Goal: Task Accomplishment & Management: Use online tool/utility

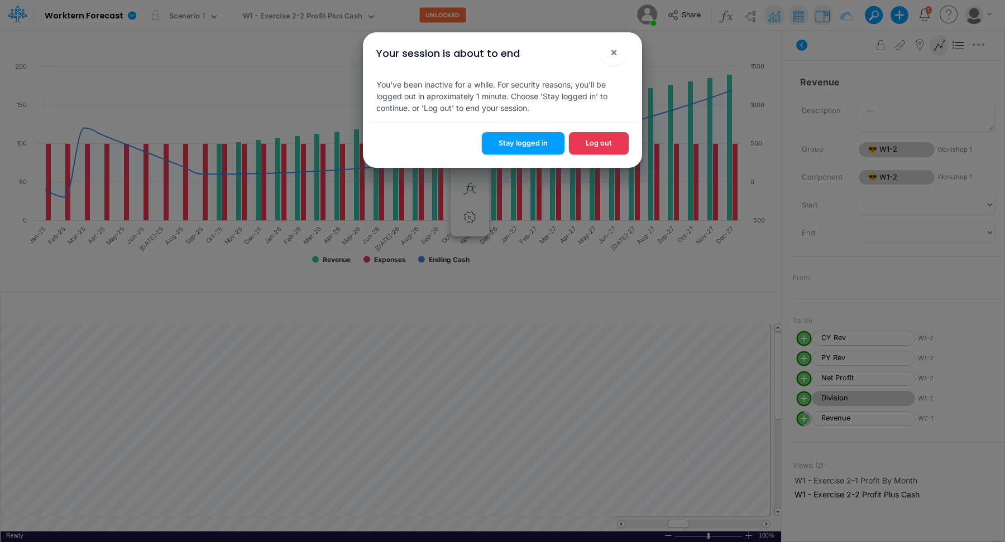
scroll to position [5, 1]
click at [613, 52] on span "×" at bounding box center [613, 51] width 7 height 13
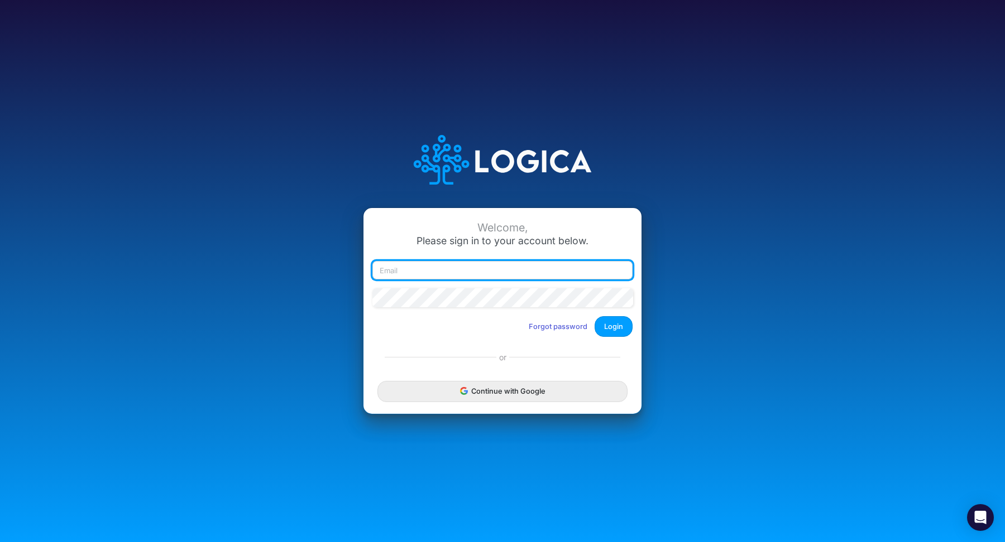
click at [548, 272] on input "email" at bounding box center [502, 270] width 260 height 19
type input "[EMAIL_ADDRESS][DOMAIN_NAME]"
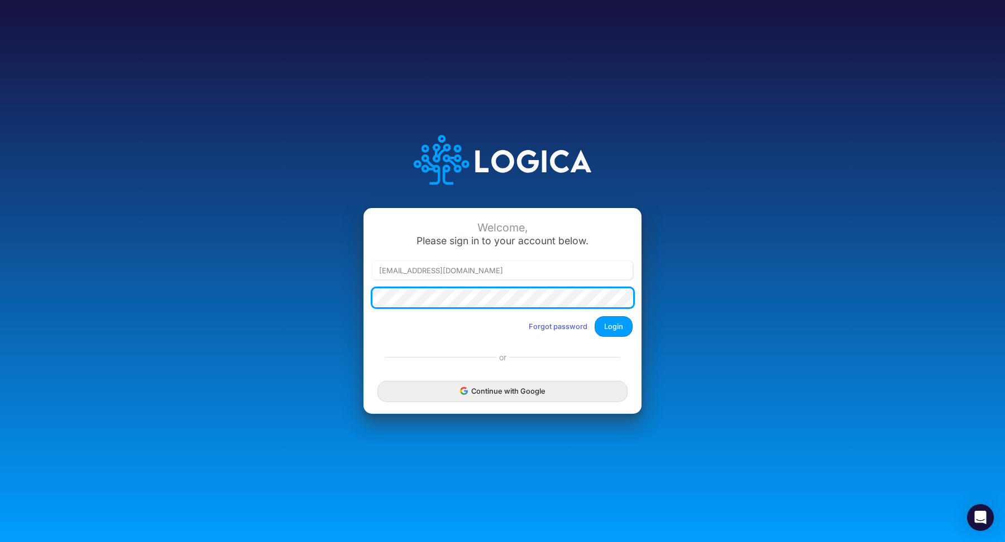
click at [594, 316] on button "Login" at bounding box center [613, 326] width 38 height 21
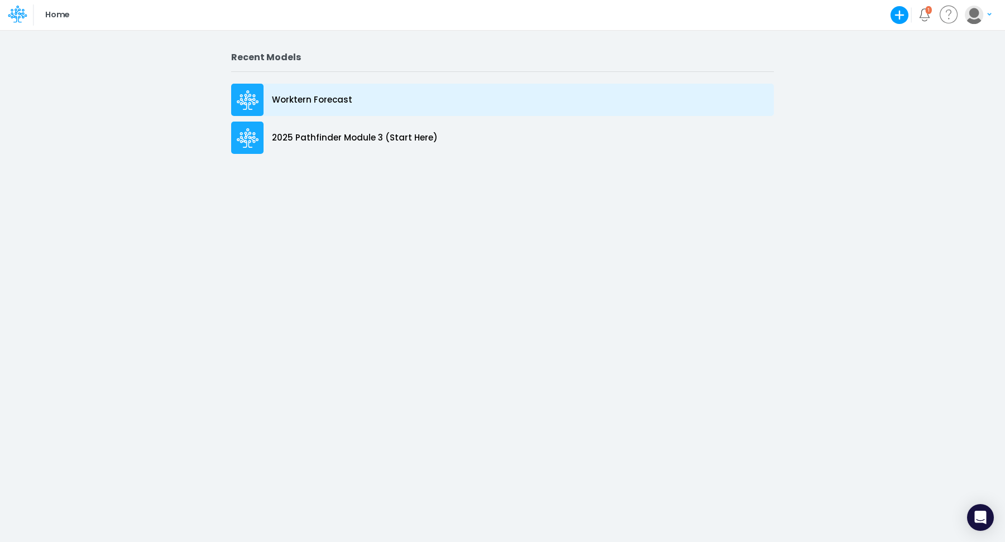
click at [277, 87] on div "Worktern Forecast" at bounding box center [502, 100] width 542 height 32
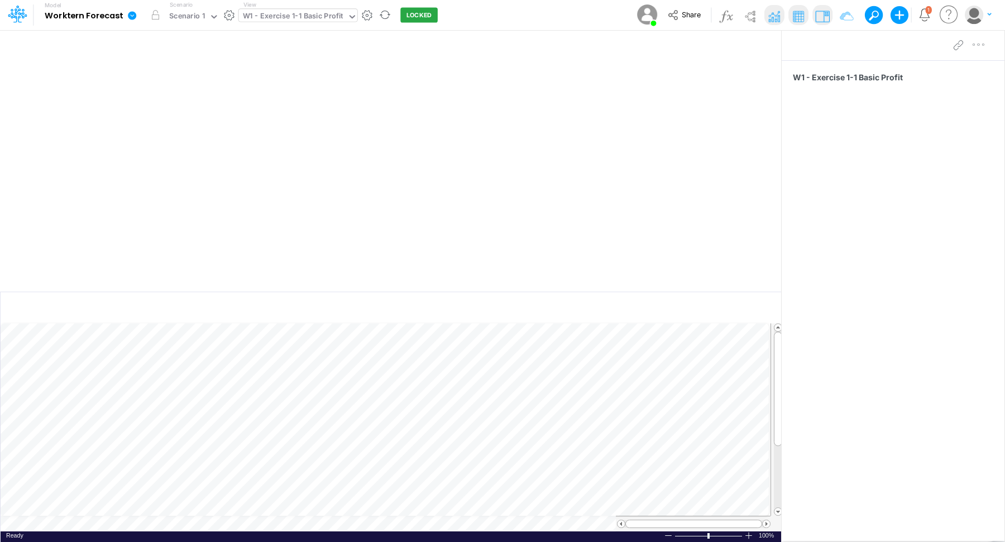
click at [284, 15] on div "W1 - Exercise 1-1 Basic Profit" at bounding box center [293, 17] width 100 height 13
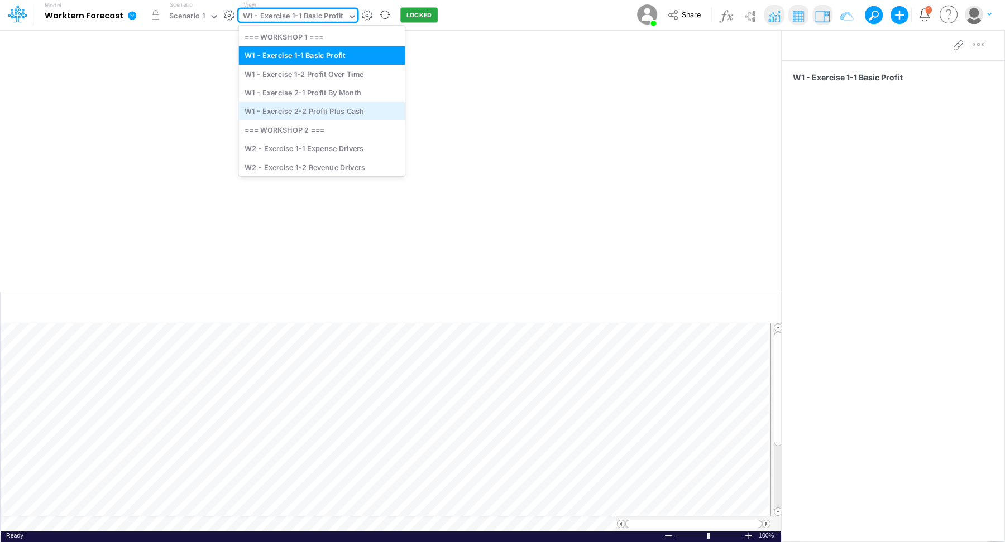
click at [315, 112] on div "W1 - Exercise 2-2 Profit Plus Cash" at bounding box center [322, 111] width 166 height 18
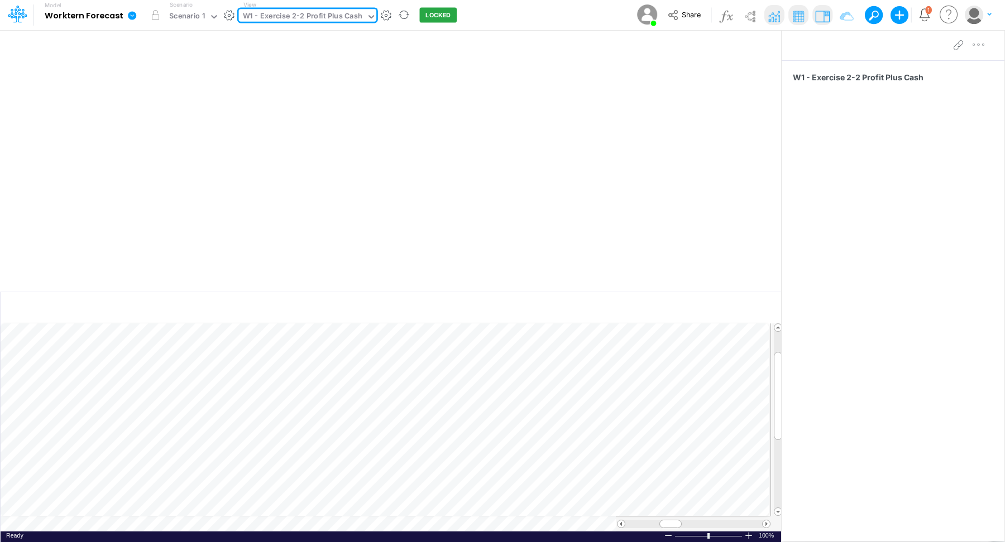
click at [782, 16] on img at bounding box center [774, 16] width 18 height 18
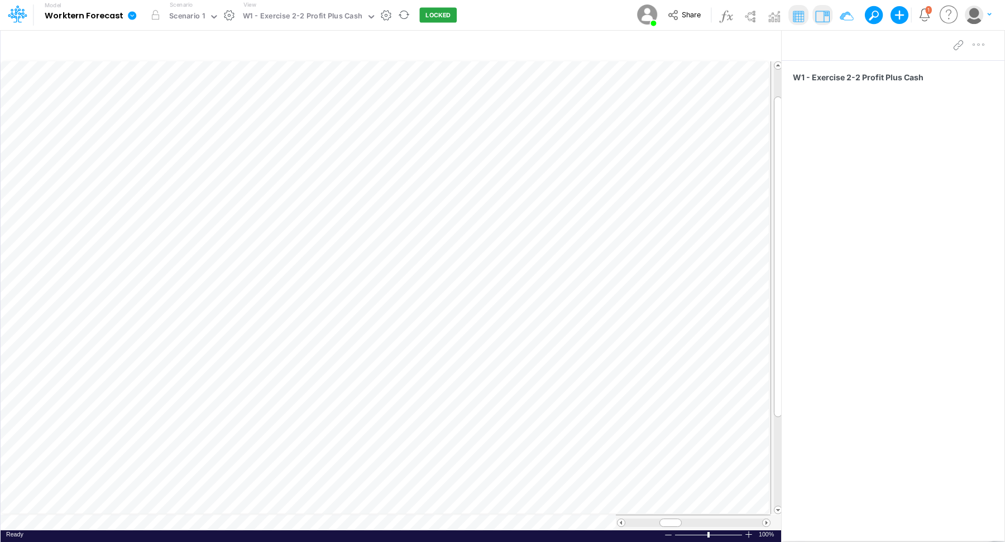
click at [870, 294] on div "W1 - Exercise 2-2 Profit Plus Cash" at bounding box center [892, 285] width 223 height 450
click at [772, 22] on img at bounding box center [774, 16] width 18 height 18
drag, startPoint x: 476, startPoint y: 291, endPoint x: 476, endPoint y: 186, distance: 104.9
click at [476, 186] on div at bounding box center [390, 184] width 781 height 6
